Goal: Check status: Check status

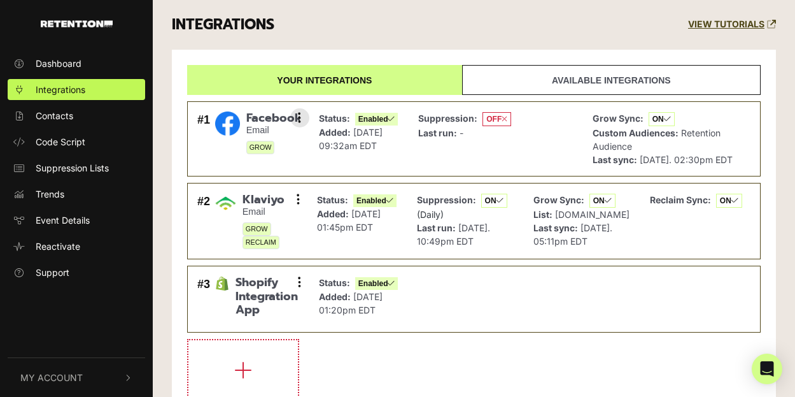
scroll to position [82, 0]
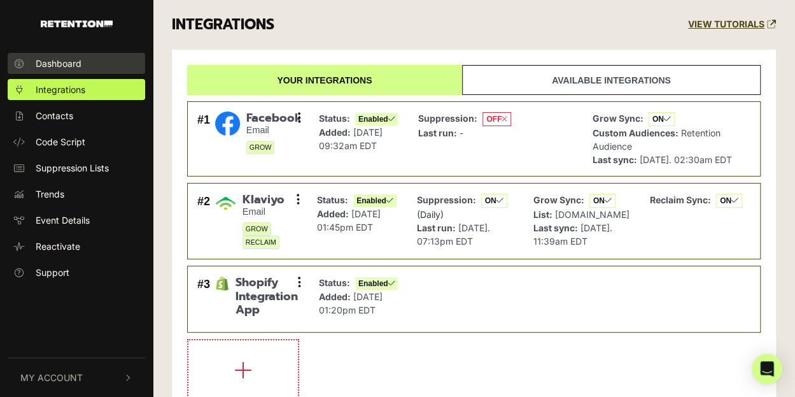
click at [57, 61] on span "Dashboard" at bounding box center [59, 63] width 46 height 13
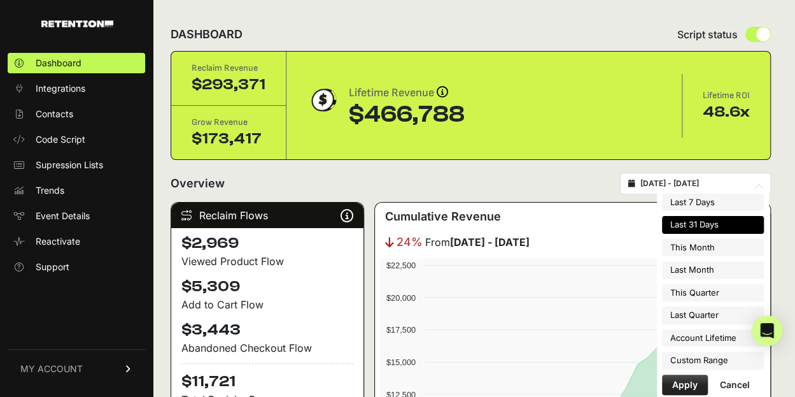
click at [720, 185] on input "[DATE] - [DATE]" at bounding box center [702, 183] width 122 height 10
type input "[DATE]"
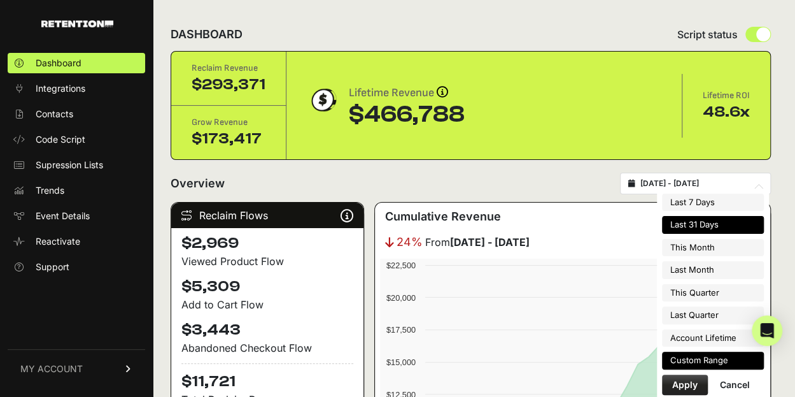
click at [713, 355] on li "Custom Range" at bounding box center [713, 361] width 102 height 18
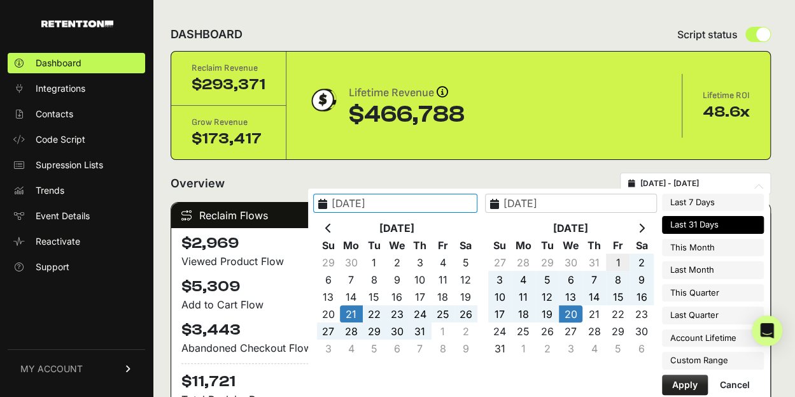
type input "[DATE]"
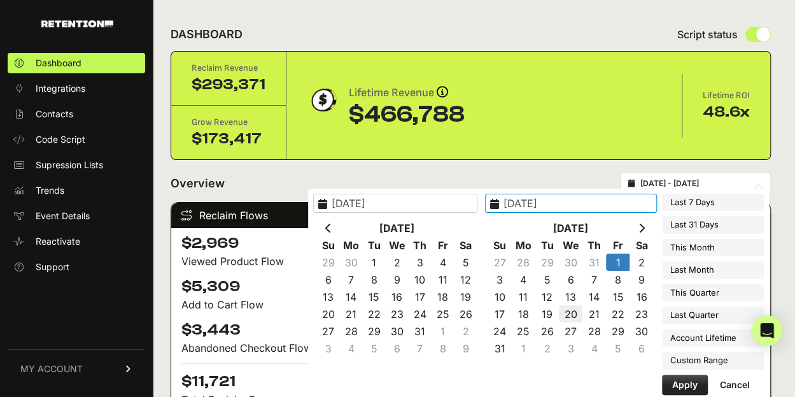
type input "[DATE]"
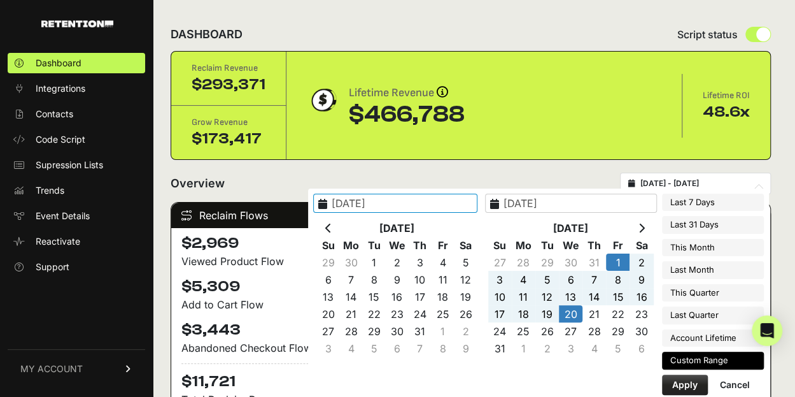
type input "[DATE]"
click at [689, 388] on button "Apply" at bounding box center [685, 384] width 46 height 20
type input "[DATE] - [DATE]"
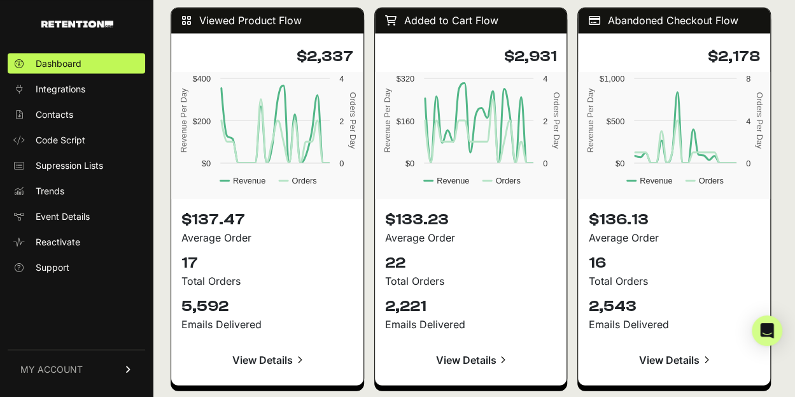
scroll to position [1134, 0]
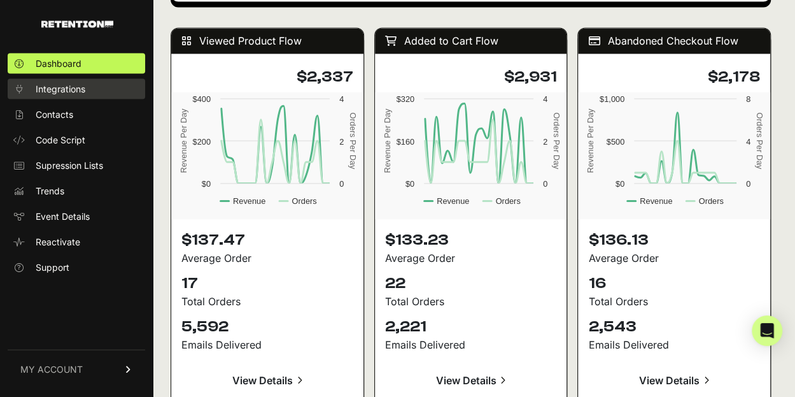
click at [58, 92] on span "Integrations" at bounding box center [61, 88] width 50 height 13
